Goal: Task Accomplishment & Management: Manage account settings

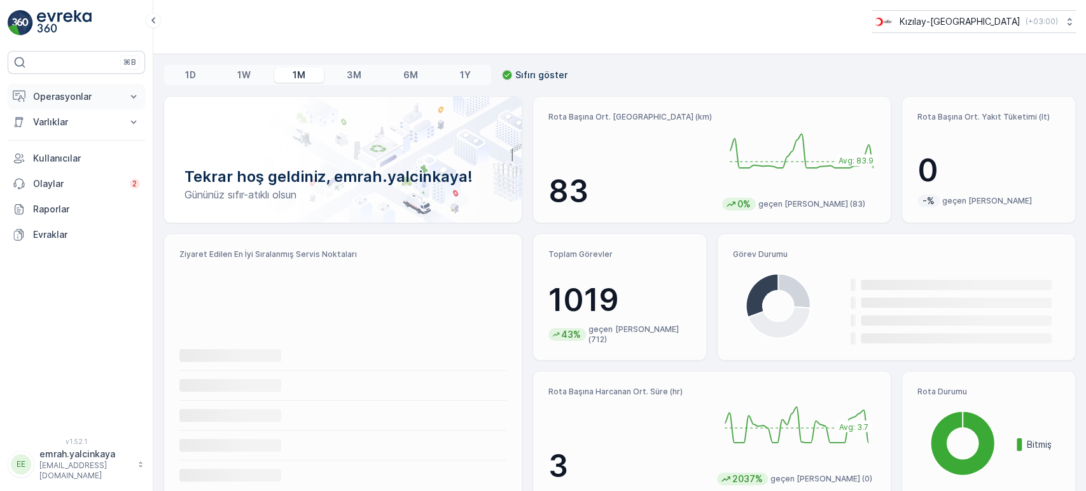
click at [78, 91] on p "Operasyonlar" at bounding box center [76, 96] width 86 height 13
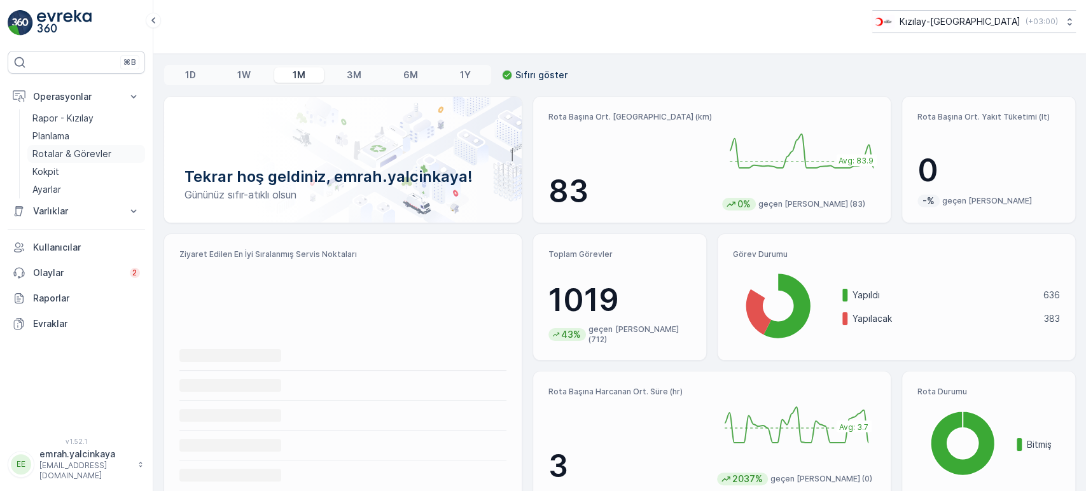
click at [76, 150] on p "Rotalar & Görevler" at bounding box center [71, 154] width 79 height 13
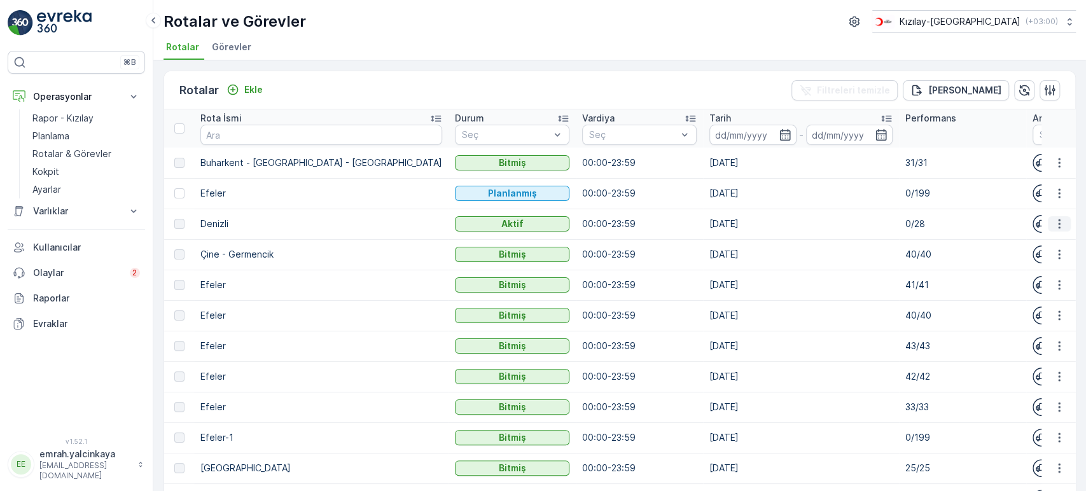
click at [1052, 224] on icon "button" at bounding box center [1058, 223] width 13 height 13
click at [1041, 261] on span "Rota Takibini Görüntüle" at bounding box center [1029, 260] width 100 height 13
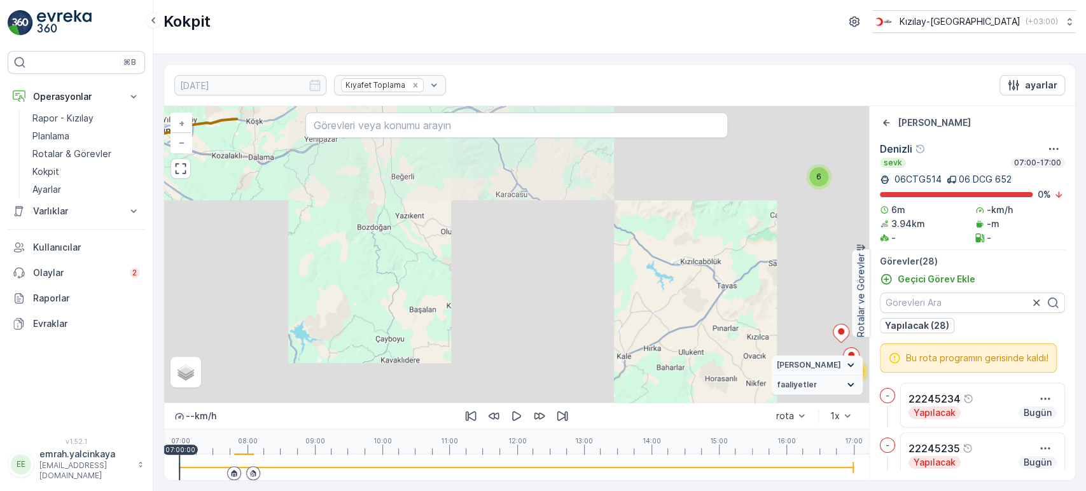
click at [231, 471] on icon at bounding box center [234, 473] width 8 height 8
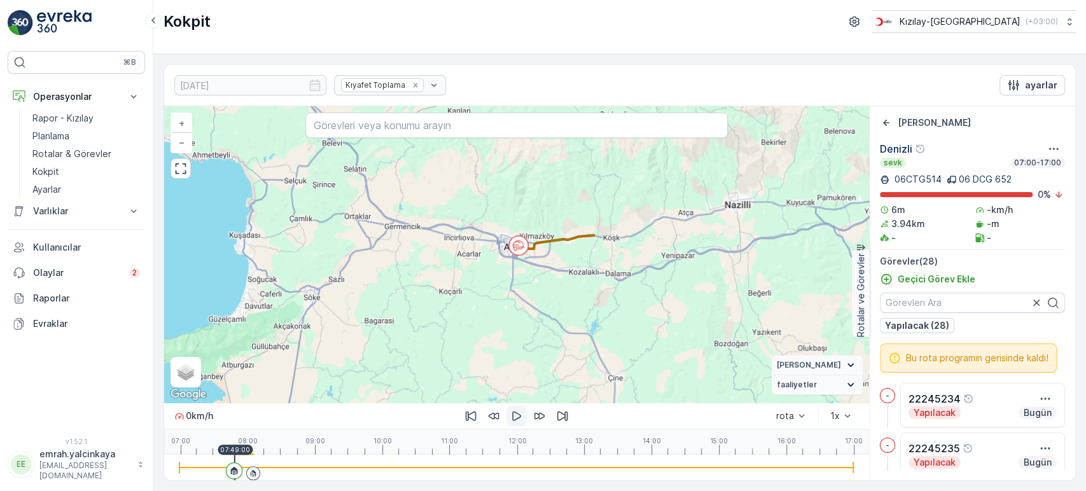
click at [516, 415] on icon "button" at bounding box center [516, 416] width 13 height 13
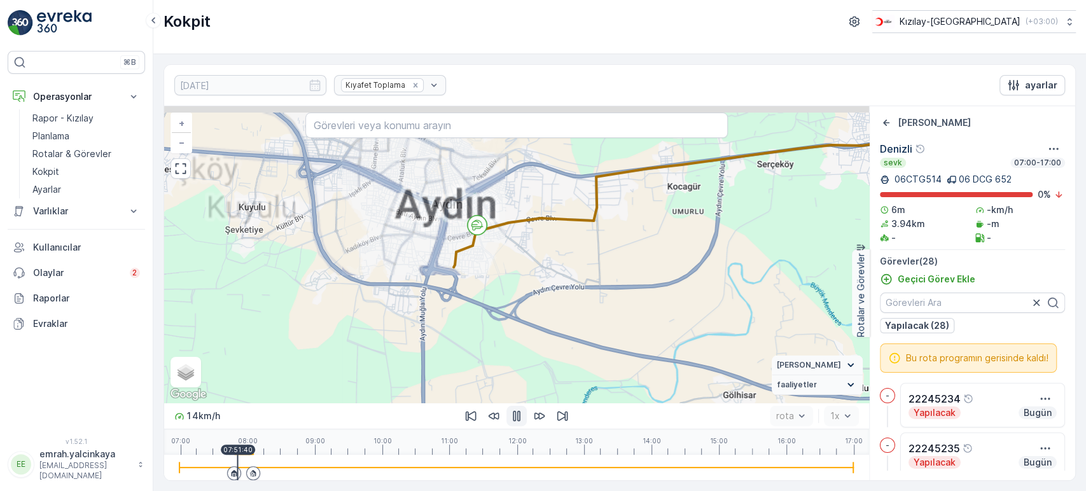
drag, startPoint x: 581, startPoint y: 258, endPoint x: 565, endPoint y: 287, distance: 33.6
click at [565, 287] on div "3 2 3 4 7 2 2 + − Uydu Yol haritası Arazi Karışık Leaflet Klavye kısayolları Ha…" at bounding box center [516, 254] width 705 height 296
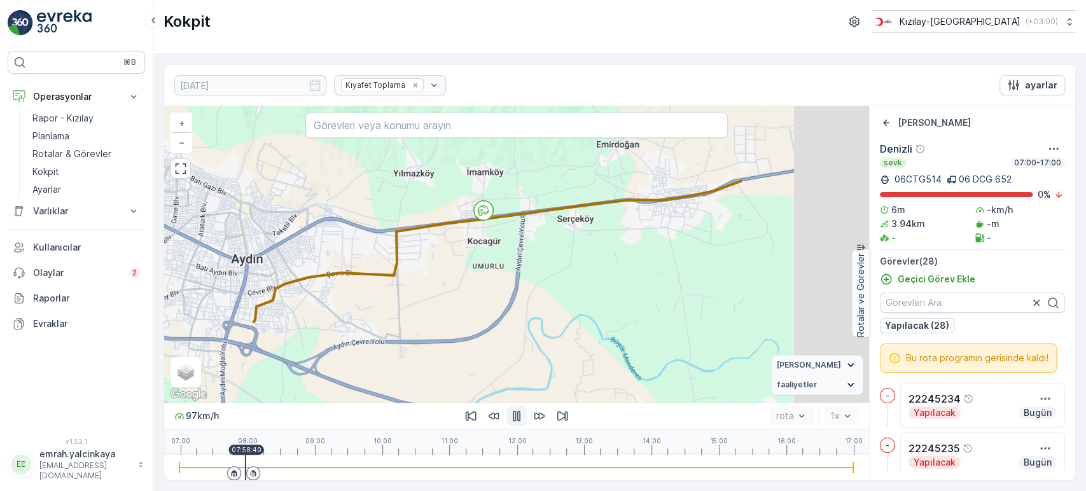
drag, startPoint x: 641, startPoint y: 279, endPoint x: 443, endPoint y: 329, distance: 204.1
click at [443, 329] on div "3 2 3 4 7 2 2 + − Uydu Yol haritası Arazi Karışık Leaflet Klavye kısayolları Ha…" at bounding box center [516, 254] width 705 height 296
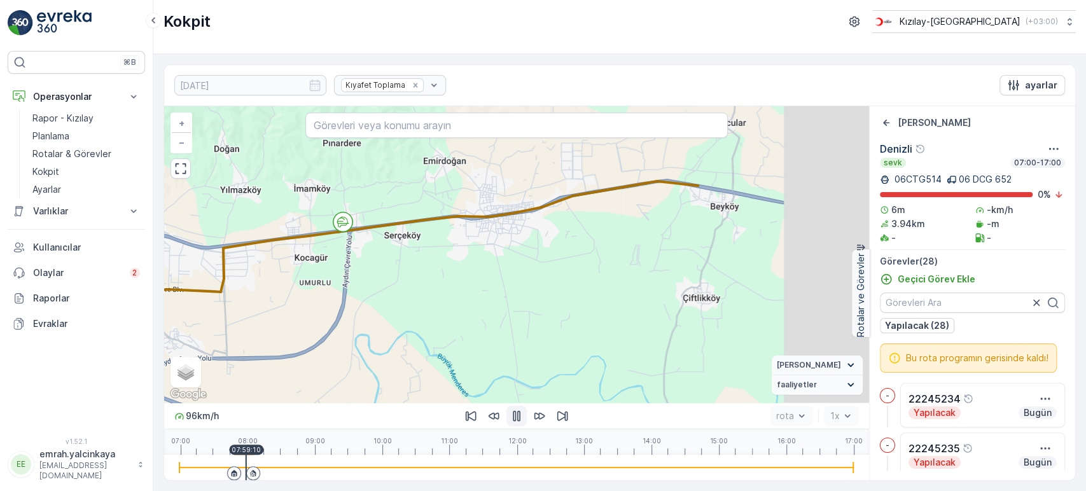
drag, startPoint x: 597, startPoint y: 317, endPoint x: 443, endPoint y: 331, distance: 155.2
click at [443, 331] on div "3 2 3 4 7 2 2 + − Uydu Yol haritası Arazi Karışık Leaflet Klavye kısayolları Ha…" at bounding box center [516, 254] width 705 height 296
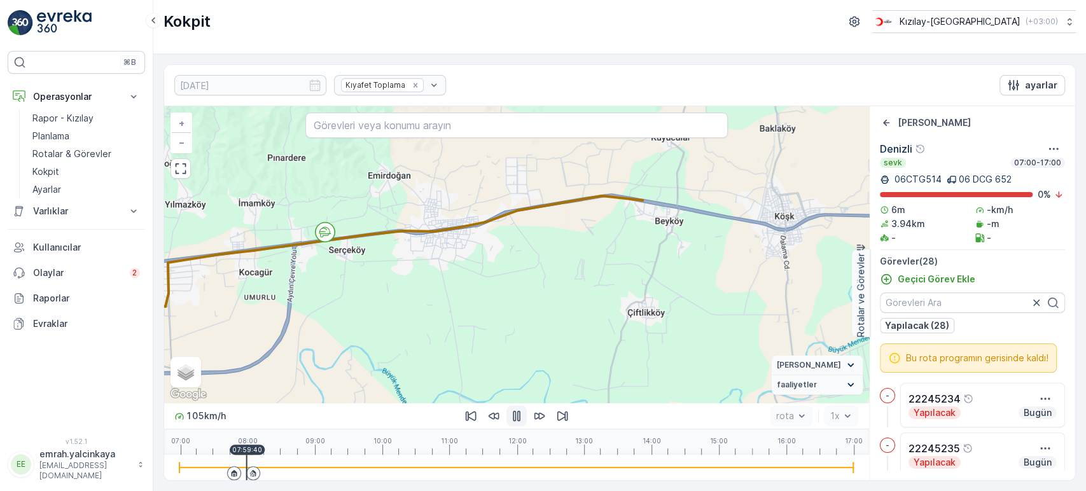
click at [539, 328] on div "3 2 3 4 7 2 2 + − Uydu Yol haritası Arazi Karışık Leaflet Klavye kısayolları Ha…" at bounding box center [516, 254] width 705 height 296
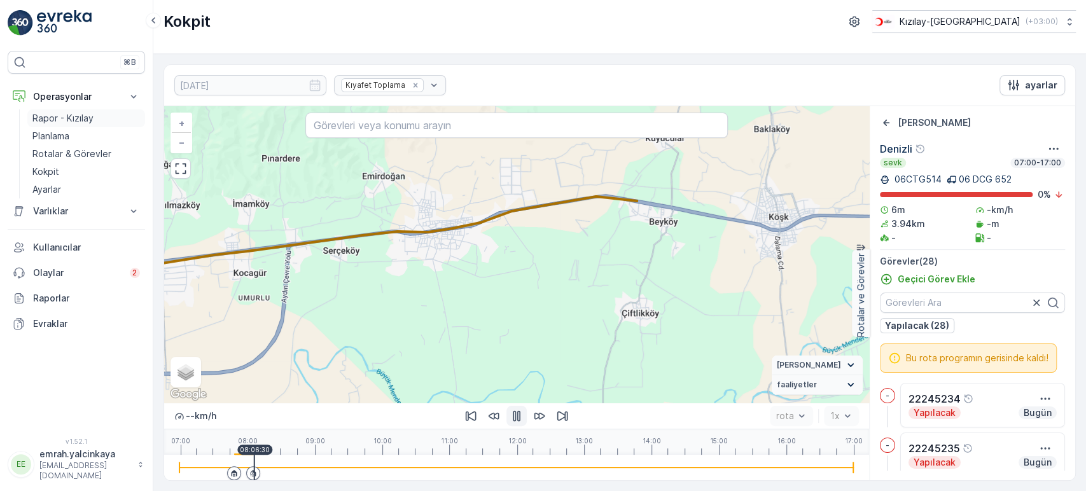
click at [66, 112] on p "Rapor - Kızılay" at bounding box center [62, 118] width 61 height 13
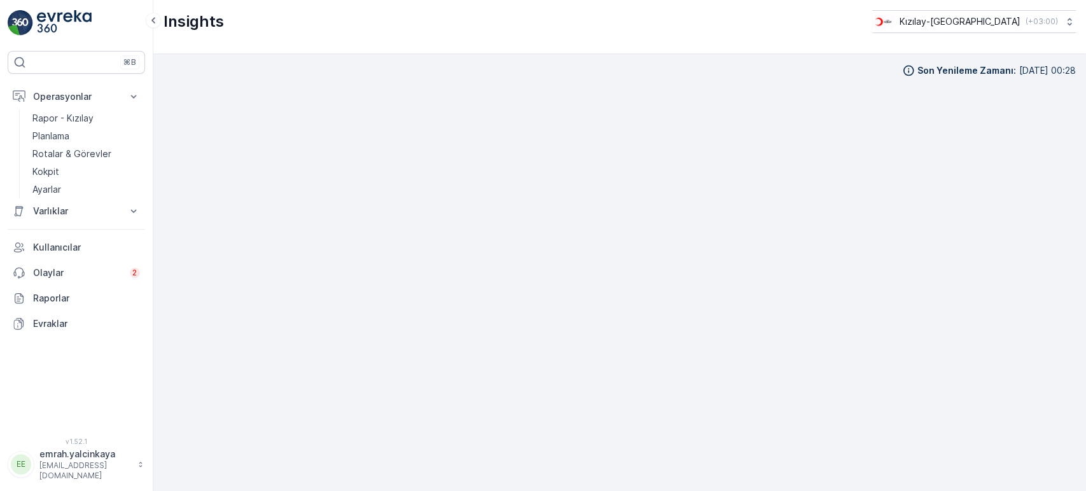
scroll to position [11, 0]
click at [1044, 22] on p "( +03:00 )" at bounding box center [1040, 22] width 32 height 10
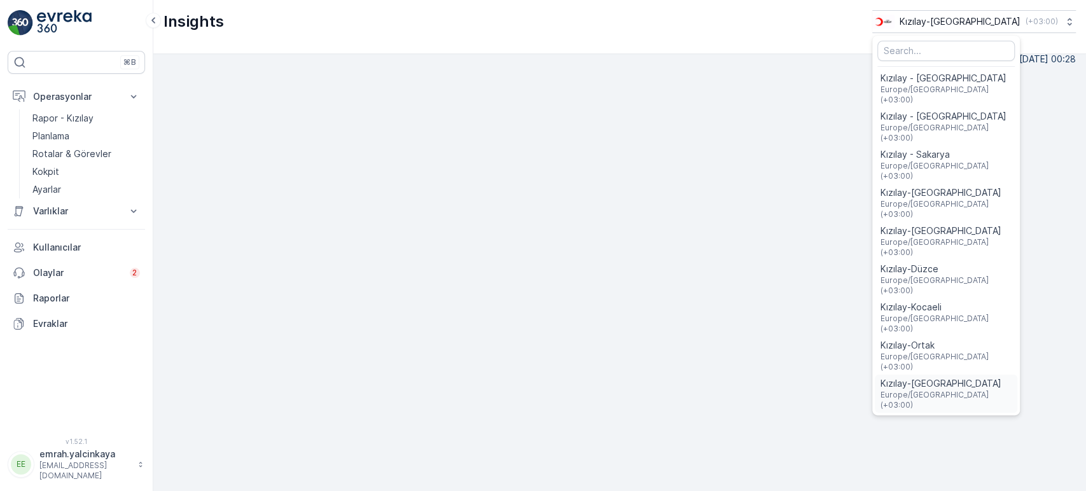
click at [993, 377] on span "Kızılay-[GEOGRAPHIC_DATA]" at bounding box center [945, 383] width 132 height 13
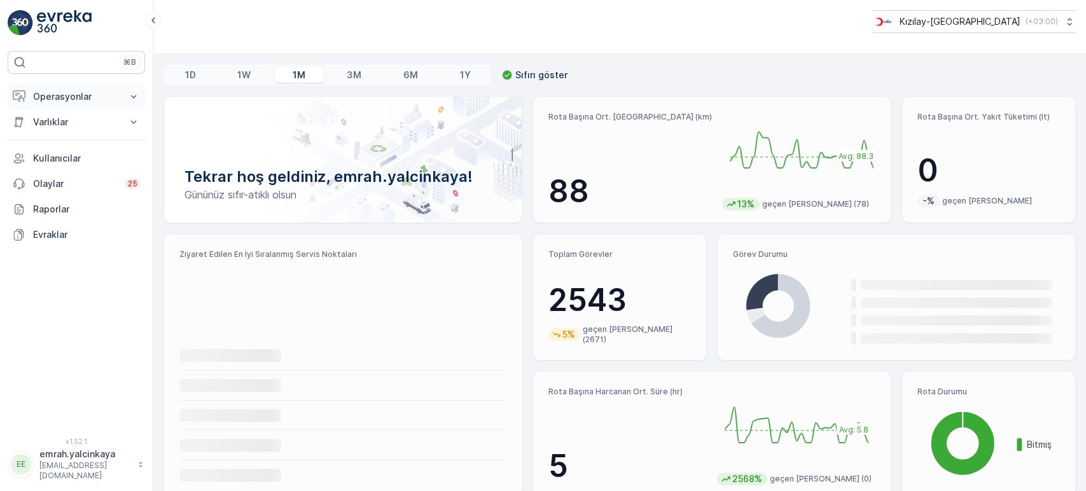
click at [65, 102] on p "Operasyonlar" at bounding box center [76, 96] width 86 height 13
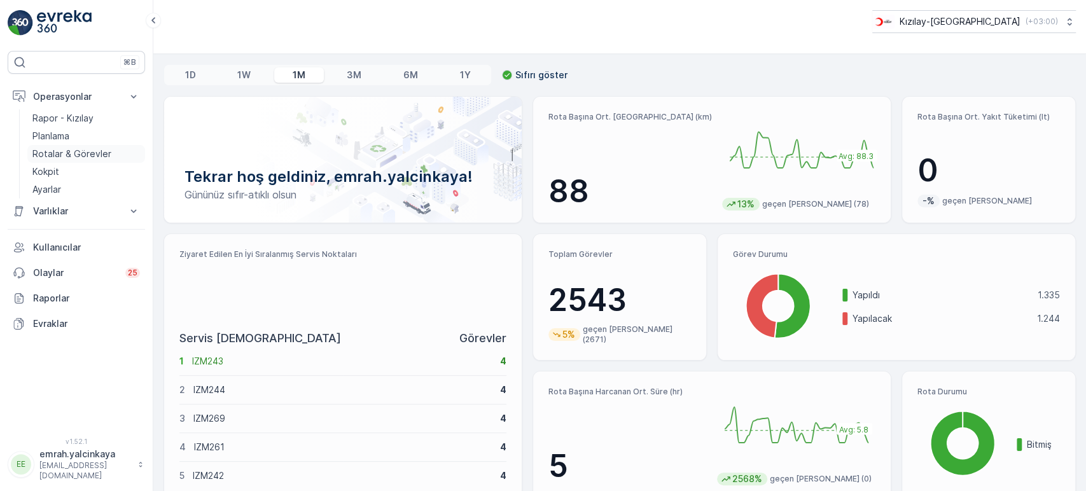
click at [80, 151] on p "Rotalar & Görevler" at bounding box center [71, 154] width 79 height 13
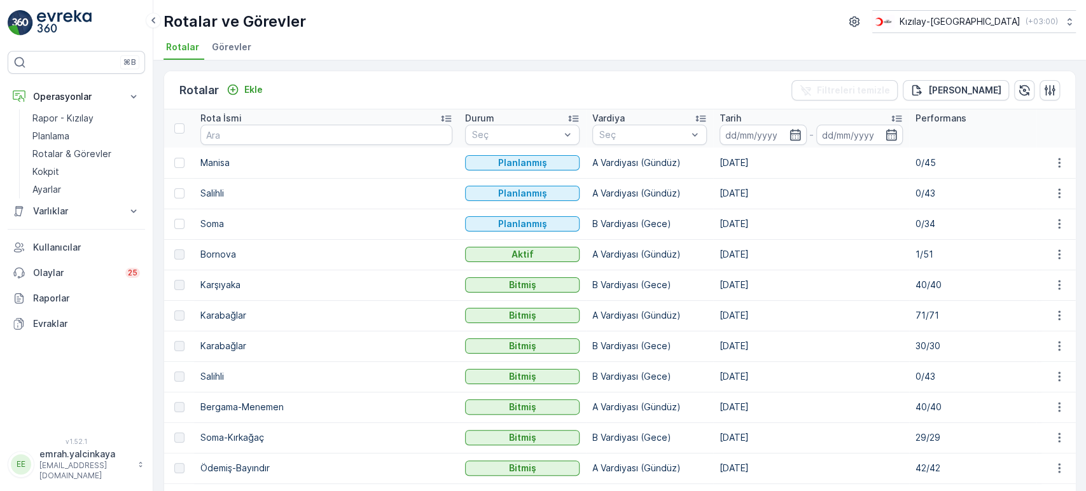
click at [713, 223] on td "[DATE]" at bounding box center [811, 224] width 196 height 31
click at [713, 220] on td "[DATE]" at bounding box center [811, 224] width 196 height 31
click at [713, 191] on td "[DATE]" at bounding box center [811, 193] width 196 height 31
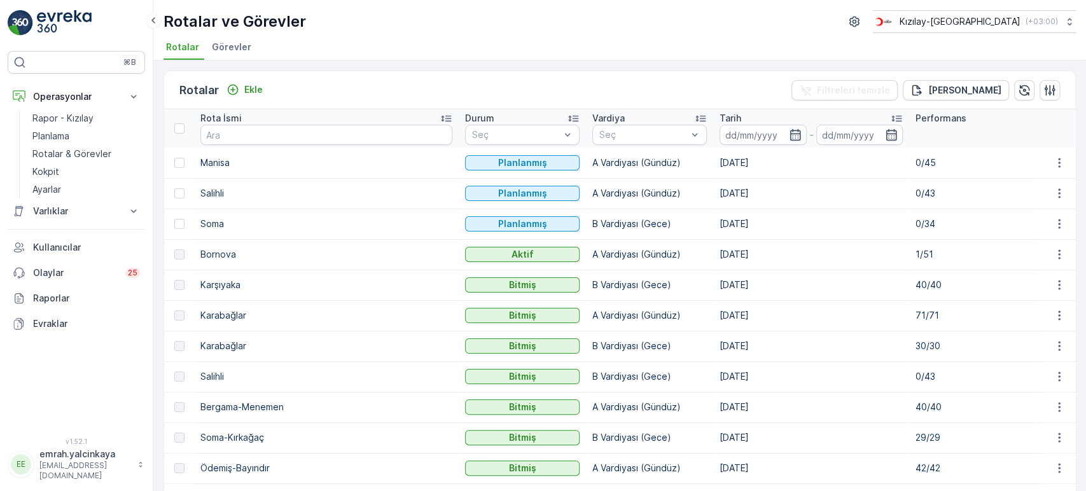
click at [713, 191] on td "[DATE]" at bounding box center [811, 193] width 196 height 31
click at [713, 189] on td "[DATE]" at bounding box center [811, 193] width 196 height 31
click at [713, 166] on td "[DATE]" at bounding box center [811, 163] width 196 height 31
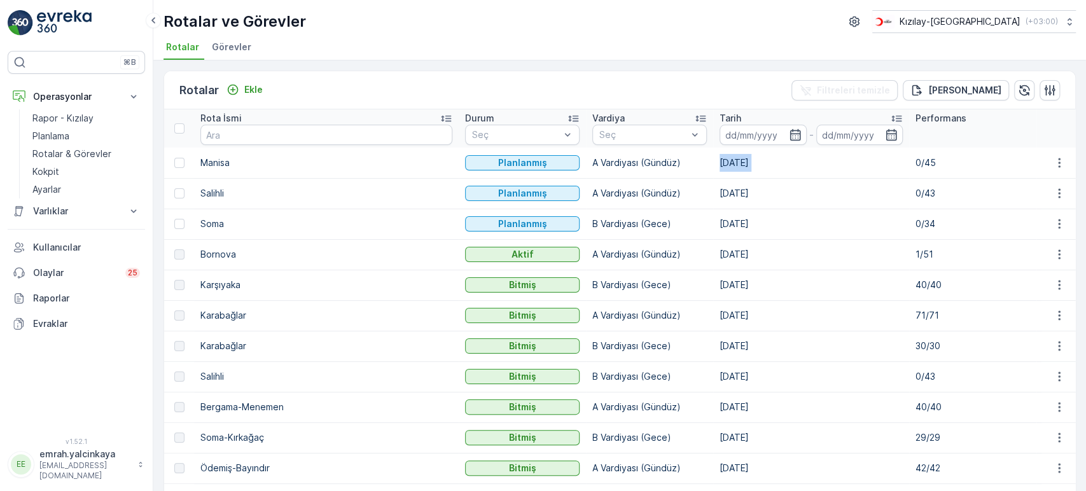
click at [713, 166] on td "[DATE]" at bounding box center [811, 163] width 196 height 31
click at [713, 196] on td "[DATE]" at bounding box center [811, 193] width 196 height 31
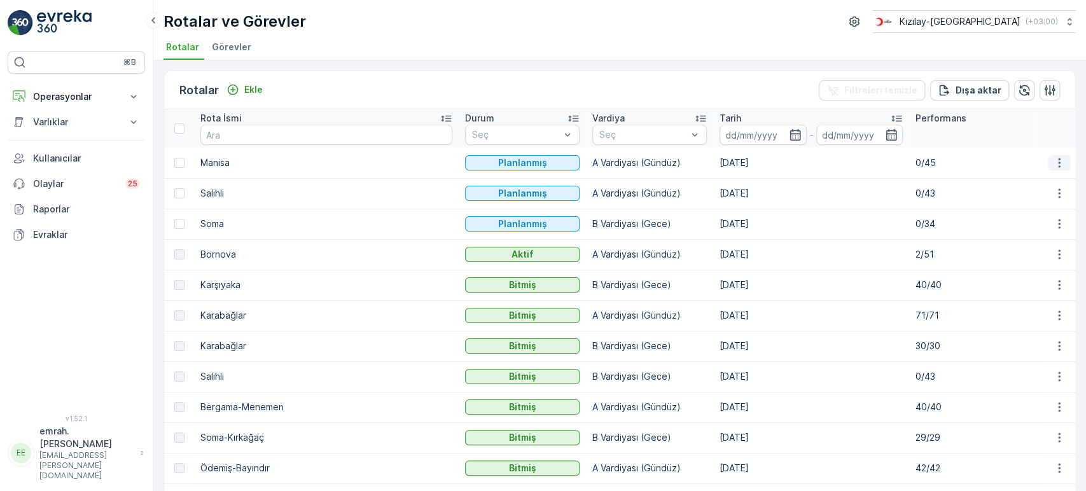
click at [1058, 163] on icon "button" at bounding box center [1058, 162] width 13 height 13
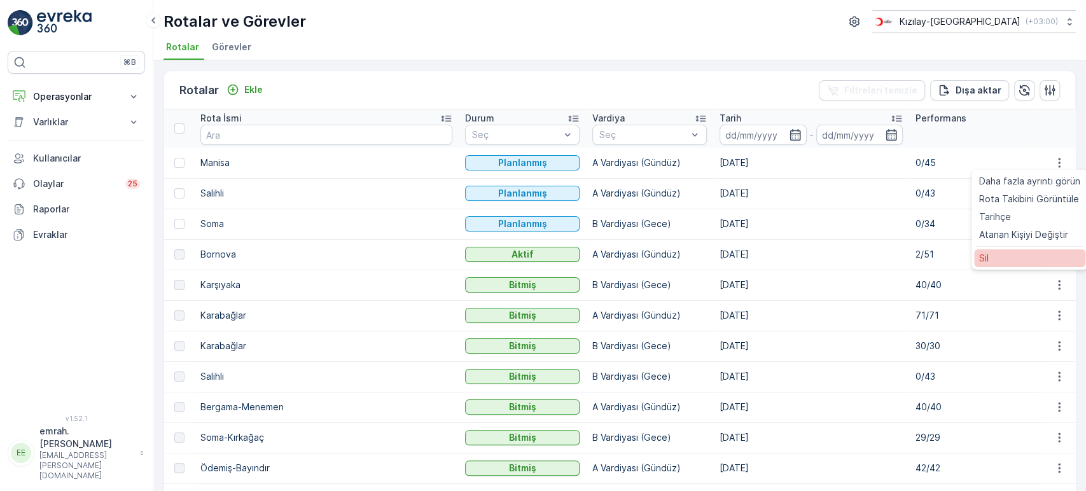
click at [1006, 261] on div "Sil" at bounding box center [1029, 258] width 111 height 18
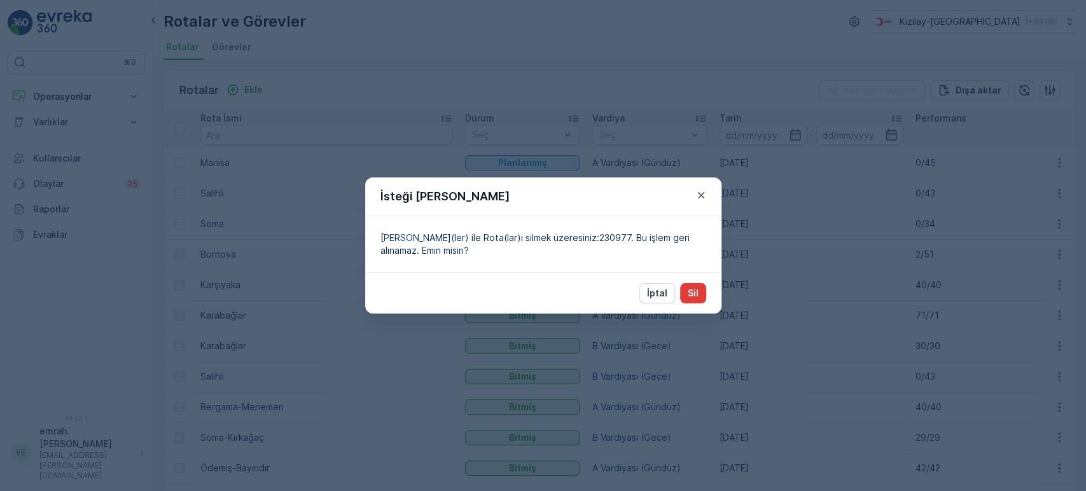
click at [694, 294] on p "Sil" at bounding box center [692, 293] width 11 height 13
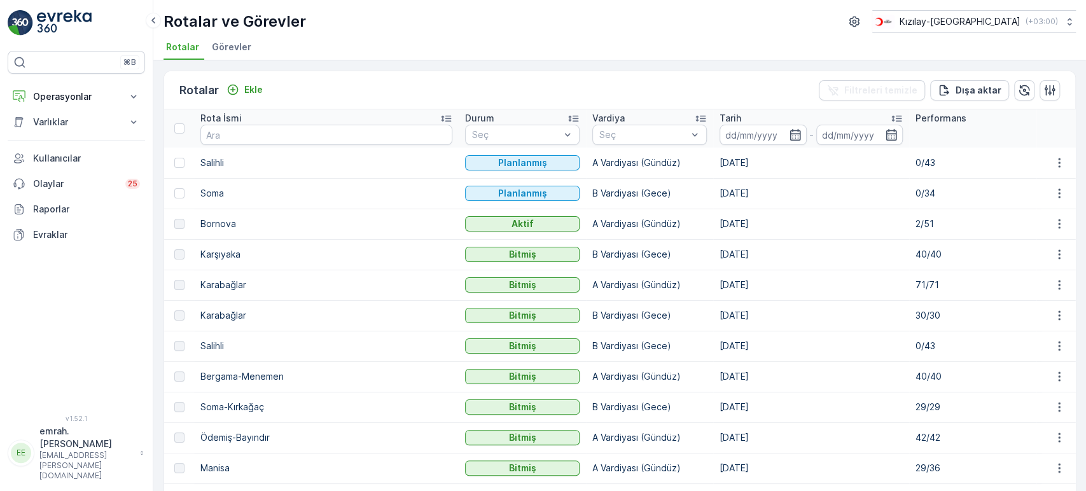
click at [548, 53] on ul "Rotalar Görevler" at bounding box center [614, 49] width 902 height 22
click at [605, 65] on div "Rotalar Ekle Filtreleri temizle Dışa aktar Rota İsmi Durum Seç Vardiya Seç Tari…" at bounding box center [619, 275] width 932 height 431
click at [83, 92] on p "Operasyonlar" at bounding box center [76, 96] width 86 height 13
click at [440, 34] on div "Rotalar ve Görevler Kızılay-[GEOGRAPHIC_DATA] ( +03:00 ) Rotalar Görevler" at bounding box center [619, 30] width 932 height 60
click at [1057, 160] on icon "button" at bounding box center [1058, 162] width 13 height 13
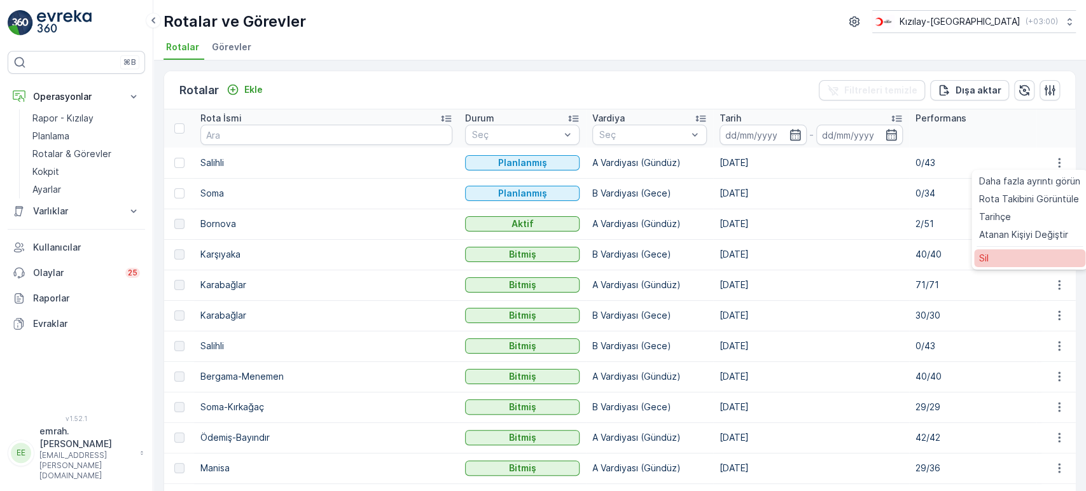
click at [988, 264] on div "Sil" at bounding box center [1029, 258] width 111 height 18
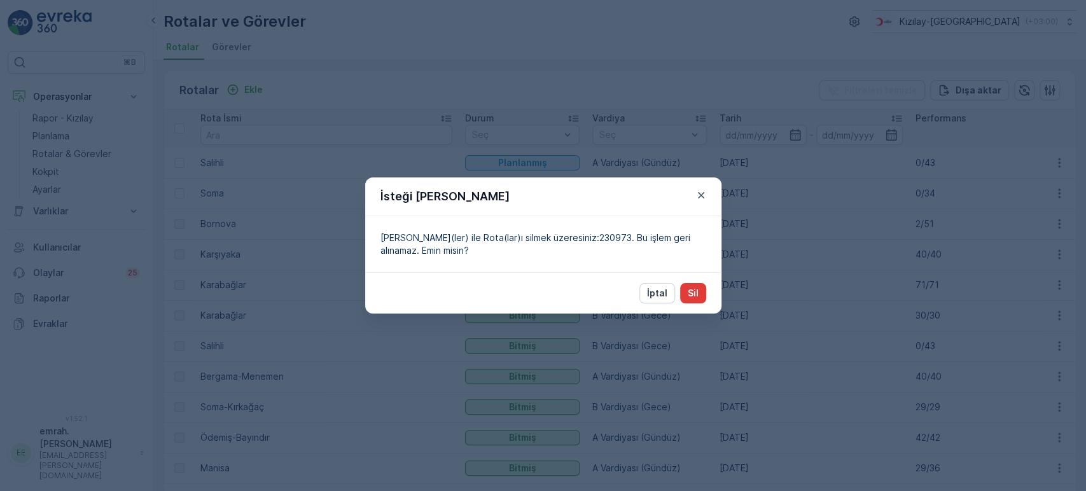
click at [693, 291] on p "Sil" at bounding box center [692, 293] width 11 height 13
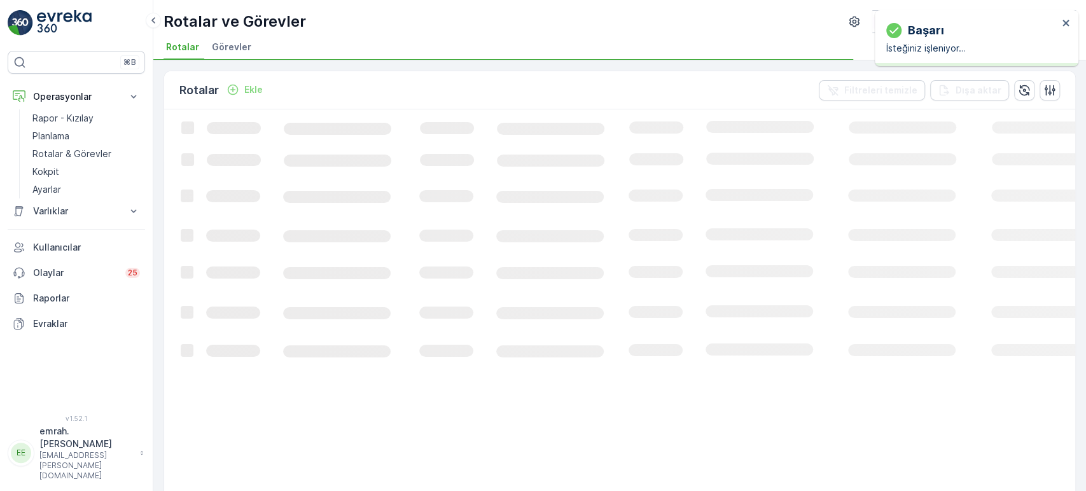
click at [689, 90] on div "Rotalar Ekle Filtreleri temizle Dışa aktar" at bounding box center [619, 90] width 911 height 38
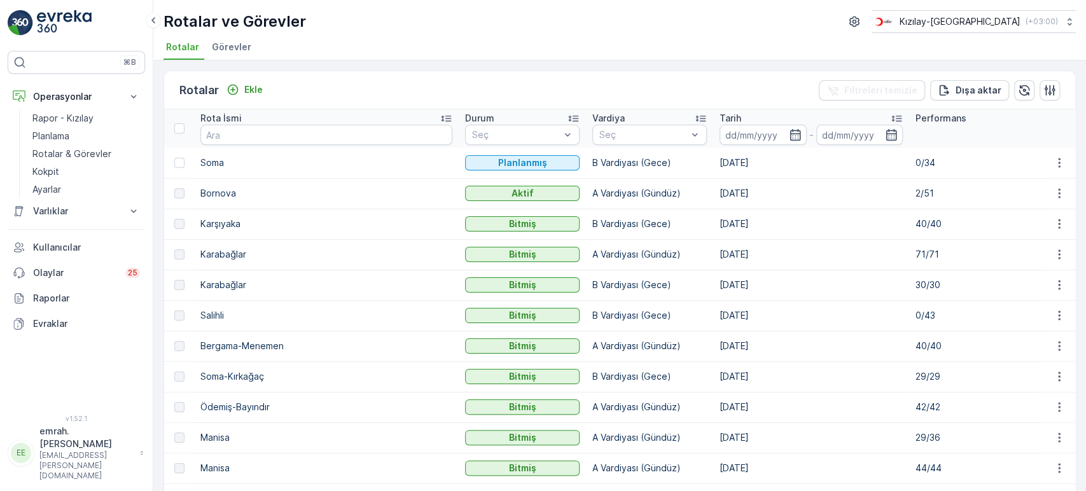
click at [746, 94] on div "Rotalar Ekle Filtreleri temizle Dışa aktar" at bounding box center [619, 90] width 911 height 38
click at [60, 116] on p "Rapor - Kızılay" at bounding box center [62, 118] width 61 height 13
